Goal: Find specific page/section: Find specific page/section

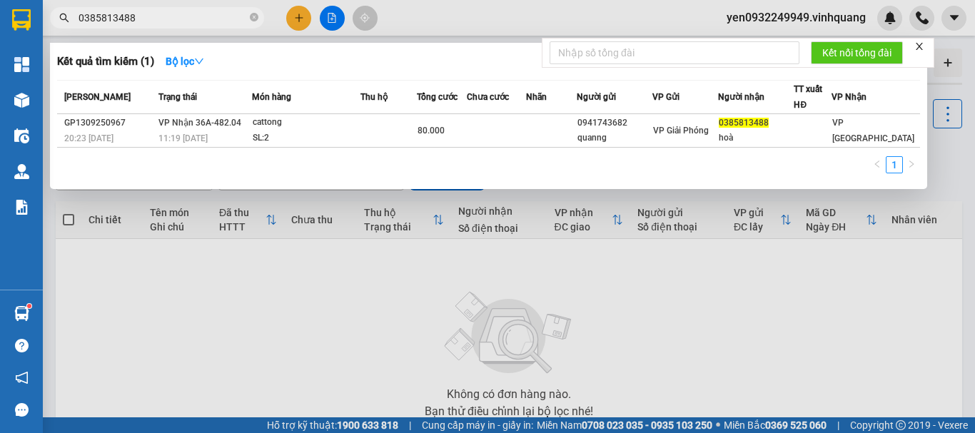
drag, startPoint x: 148, startPoint y: 18, endPoint x: 73, endPoint y: 19, distance: 75.0
click at [74, 18] on span "0385813488" at bounding box center [157, 17] width 214 height 21
paste input "909250216"
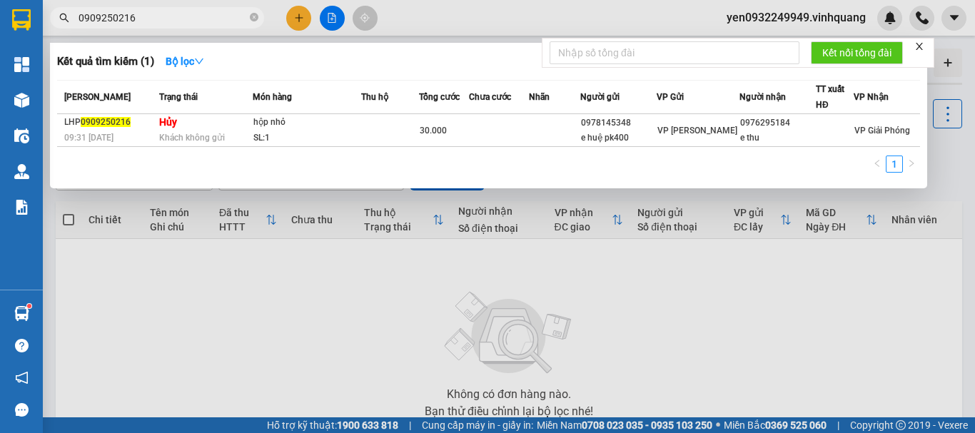
type input "0909250216"
click at [256, 14] on icon "close-circle" at bounding box center [254, 17] width 9 height 9
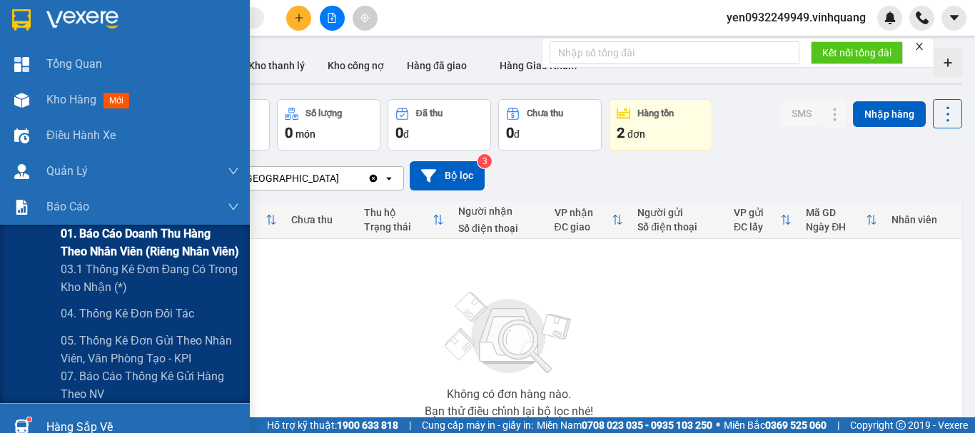
click at [81, 233] on span "01. Báo cáo doanh thu hàng theo nhân viên (riêng nhân viên)" at bounding box center [150, 243] width 178 height 36
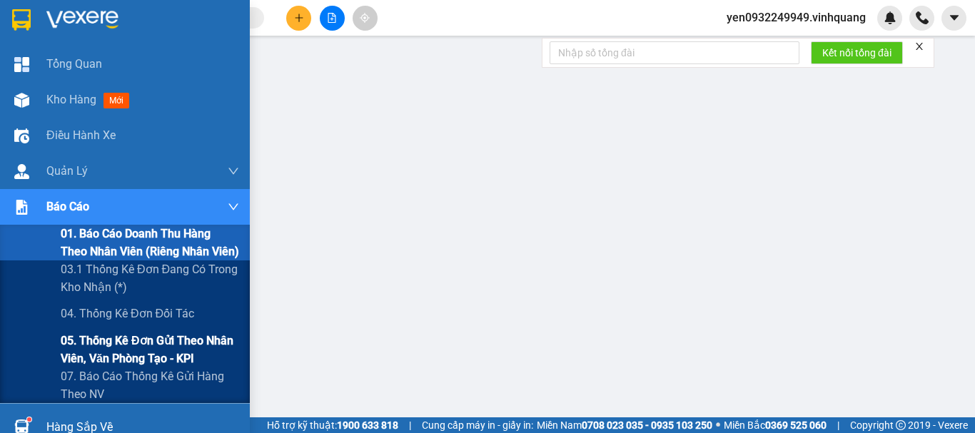
click at [148, 350] on span "05. Thống kê đơn gửi theo nhân viên, văn phòng tạo - KPI" at bounding box center [150, 350] width 178 height 36
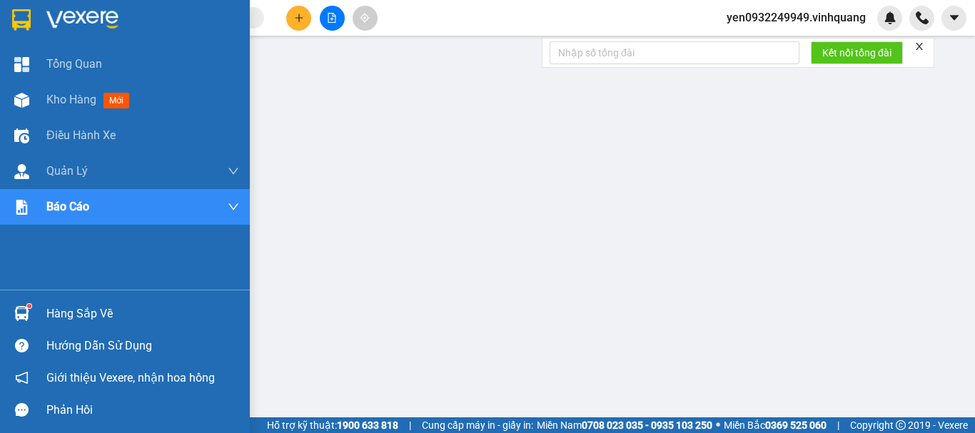
drag, startPoint x: 101, startPoint y: 24, endPoint x: 90, endPoint y: 21, distance: 11.3
click at [99, 24] on img at bounding box center [82, 19] width 72 height 21
